Goal: Task Accomplishment & Management: Manage account settings

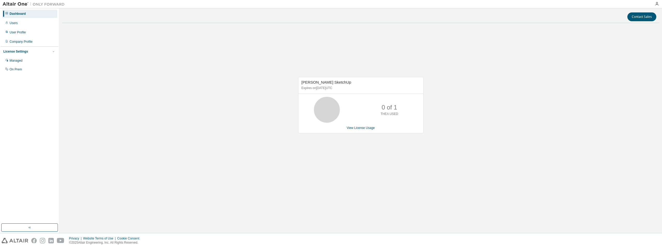
click at [465, 192] on div "Contact Sales Thea Render SketchUp Expires on October 25, 2025 UTC 0 of 1 THEA …" at bounding box center [360, 120] width 597 height 219
click at [577, 73] on div "Thea Render SketchUp Expires on October 25, 2025 UTC 0 of 1 THEA USED View Lice…" at bounding box center [360, 107] width 597 height 161
click at [25, 24] on div "Users" at bounding box center [29, 23] width 55 height 8
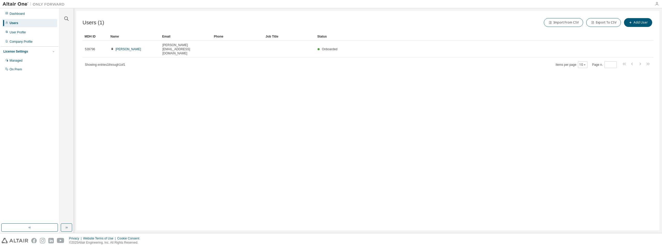
click at [655, 4] on icon "button" at bounding box center [656, 4] width 4 height 4
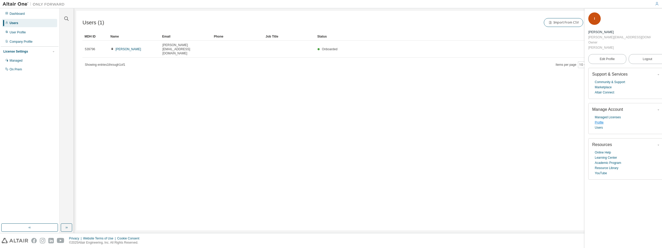
click at [602, 120] on link "Profile" at bounding box center [598, 122] width 9 height 5
click at [600, 125] on link "Users" at bounding box center [598, 127] width 8 height 5
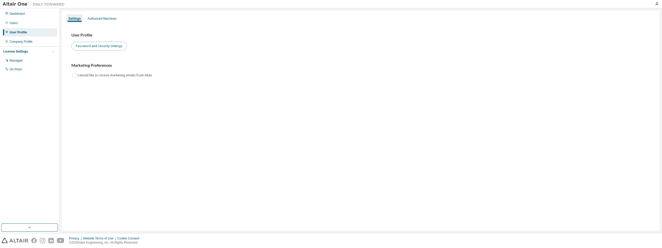
click at [115, 47] on button "Password and Security Settings" at bounding box center [99, 46] width 56 height 9
click at [113, 48] on button "Password and Security Settings" at bounding box center [99, 46] width 56 height 9
click at [112, 47] on button "Password and Security Settings" at bounding box center [99, 46] width 56 height 9
